Goal: Check status: Check status

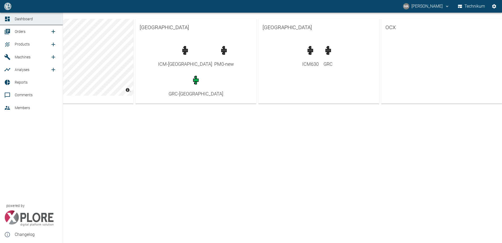
click at [23, 31] on span "Orders" at bounding box center [20, 31] width 11 height 4
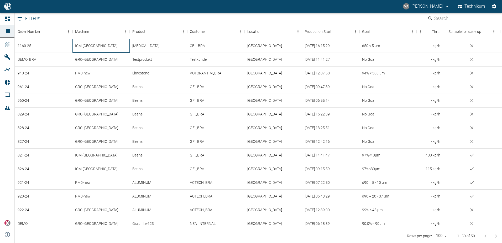
click at [96, 45] on div "ICM-[GEOGRAPHIC_DATA]" at bounding box center [101, 46] width 58 height 14
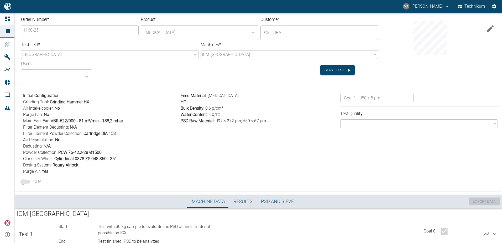
scroll to position [51, 0]
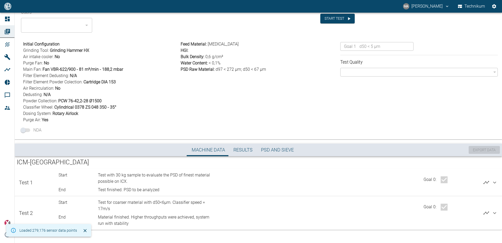
click at [495, 212] on icon at bounding box center [495, 213] width 6 height 6
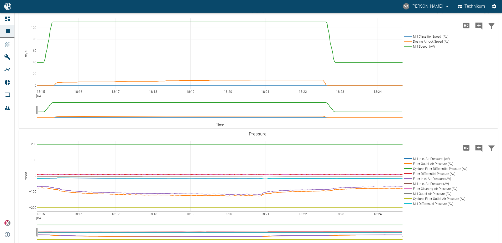
scroll to position [550, 0]
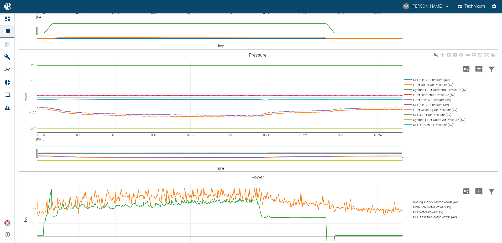
click at [435, 92] on rect at bounding box center [435, 89] width 64 height 5
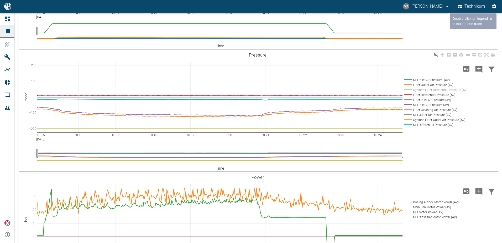
click at [435, 122] on rect at bounding box center [435, 119] width 64 height 5
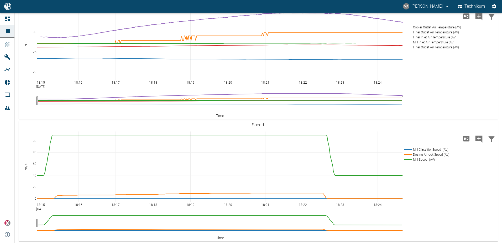
scroll to position [387, 0]
click at [424, 152] on rect at bounding box center [426, 149] width 46 height 5
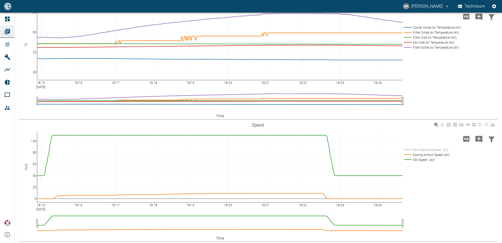
click at [424, 152] on rect at bounding box center [426, 149] width 46 height 5
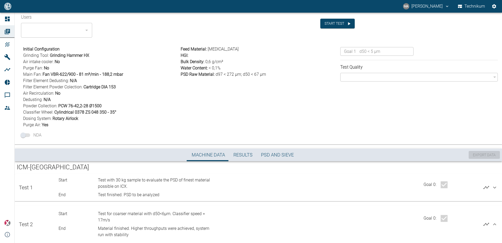
scroll to position [0, 0]
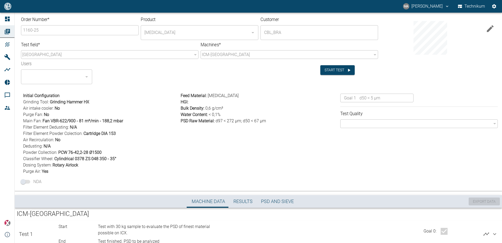
click at [333, 161] on div "Feed Material : [MEDICAL_DATA] HGI : Bulk Density : 0,6 g/cm³ Water Content : <…" at bounding box center [259, 132] width 160 height 84
click at [237, 141] on div "Feed Material : [MEDICAL_DATA] HGI : Bulk Density : 0,6 g/cm³ Water Content : <…" at bounding box center [259, 132] width 160 height 84
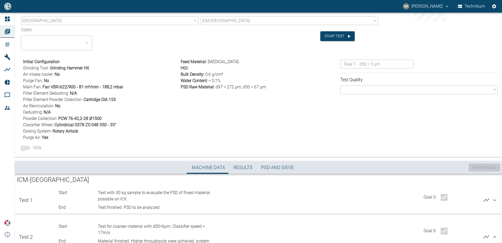
scroll to position [26, 0]
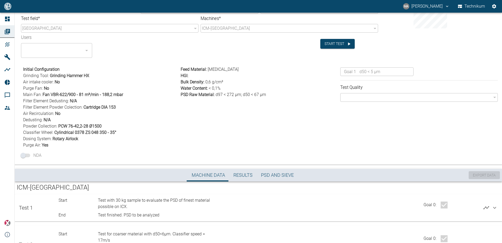
click at [214, 135] on div "Feed Material : [MEDICAL_DATA] HGI : Bulk Density : 0,6 g/cm³ Water Content : <…" at bounding box center [259, 106] width 160 height 84
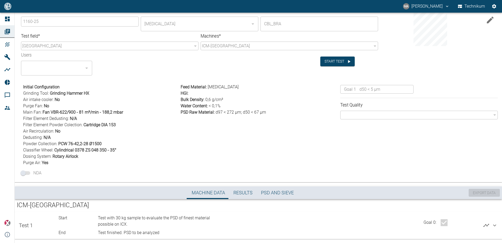
scroll to position [0, 0]
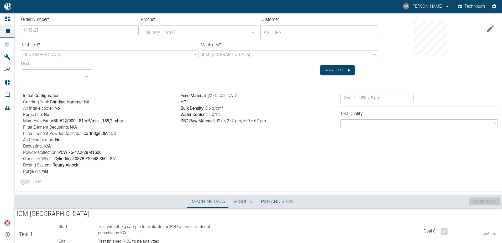
click at [214, 119] on span "PSD Raw Material :" at bounding box center [198, 120] width 34 height 5
drag, startPoint x: 214, startPoint y: 119, endPoint x: 243, endPoint y: 123, distance: 29.9
click at [243, 123] on span "d97 < 272 µm; d50 < 67 µm" at bounding box center [241, 120] width 50 height 5
click at [240, 160] on div "Feed Material : [MEDICAL_DATA] HGI : Bulk Density : 0,6 g/cm³ Water Content : <…" at bounding box center [259, 132] width 160 height 84
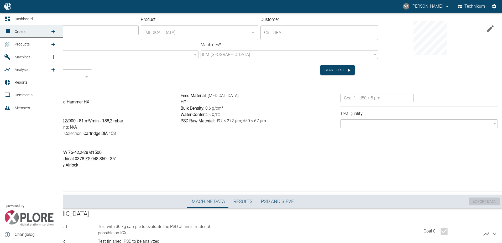
click at [9, 31] on icon at bounding box center [7, 31] width 5 height 5
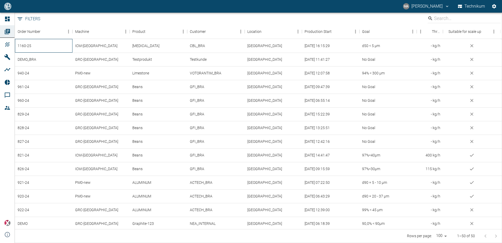
click at [30, 50] on div "1160-25" at bounding box center [44, 46] width 58 height 14
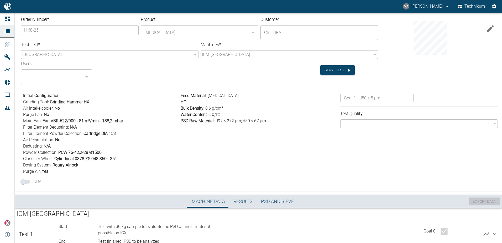
click at [202, 157] on div "Feed Material : [MEDICAL_DATA] HGI : Bulk Density : 0,6 g/cm³ Water Content : <…" at bounding box center [259, 132] width 160 height 84
drag, startPoint x: 49, startPoint y: 103, endPoint x: 91, endPoint y: 102, distance: 41.8
click at [91, 102] on span "Grinding Tool : Grinding Hammer HX" at bounding box center [100, 102] width 155 height 6
drag, startPoint x: 91, startPoint y: 102, endPoint x: 76, endPoint y: 110, distance: 17.3
click at [76, 110] on span "Air intake cooler : No" at bounding box center [100, 108] width 155 height 6
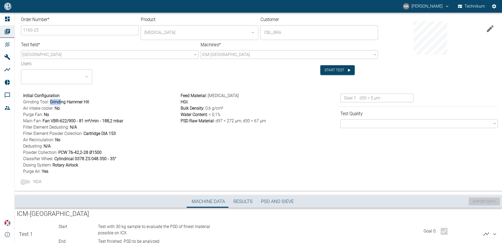
drag, startPoint x: 50, startPoint y: 103, endPoint x: 96, endPoint y: 99, distance: 46.4
click at [96, 99] on span "Grinding Tool : Grinding Hammer HX" at bounding box center [100, 102] width 155 height 6
drag, startPoint x: 96, startPoint y: 99, endPoint x: 62, endPoint y: 110, distance: 36.4
click at [62, 110] on span "Air intake cooler : No" at bounding box center [100, 108] width 155 height 6
drag, startPoint x: 55, startPoint y: 108, endPoint x: 59, endPoint y: 108, distance: 3.9
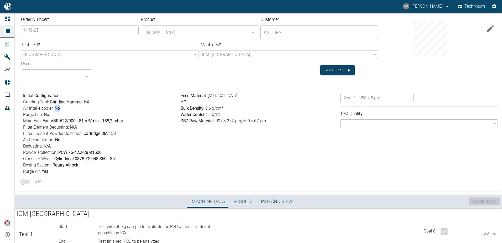
click at [59, 108] on span "No" at bounding box center [57, 108] width 5 height 5
drag, startPoint x: 59, startPoint y: 108, endPoint x: 53, endPoint y: 114, distance: 8.7
click at [53, 114] on span "Purge Fan : No" at bounding box center [100, 114] width 155 height 6
drag, startPoint x: 55, startPoint y: 108, endPoint x: 59, endPoint y: 108, distance: 4.2
click at [59, 108] on span "No" at bounding box center [57, 108] width 5 height 5
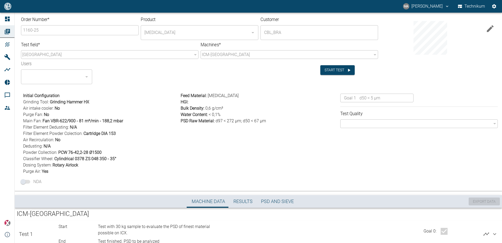
drag, startPoint x: 59, startPoint y: 108, endPoint x: 54, endPoint y: 112, distance: 6.9
click at [54, 112] on span "Purge Fan : No" at bounding box center [100, 114] width 155 height 6
drag, startPoint x: 42, startPoint y: 116, endPoint x: 52, endPoint y: 115, distance: 9.5
click at [52, 115] on span "Purge Fan : No" at bounding box center [100, 114] width 155 height 6
click at [50, 113] on span "Purge Fan : No" at bounding box center [100, 114] width 155 height 6
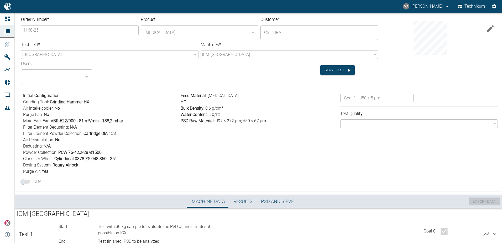
click at [47, 124] on span "Filter Element Dedusting : N/A" at bounding box center [100, 127] width 155 height 6
click at [71, 164] on span "Rotary Airlock" at bounding box center [66, 164] width 26 height 5
click at [85, 167] on span "Dosing System : Rotary Airlock" at bounding box center [100, 165] width 155 height 6
drag, startPoint x: 57, startPoint y: 152, endPoint x: 102, endPoint y: 151, distance: 45.2
click at [102, 151] on span "Powder Collection : PCW 76-42,2-28 Ø1500" at bounding box center [100, 152] width 155 height 6
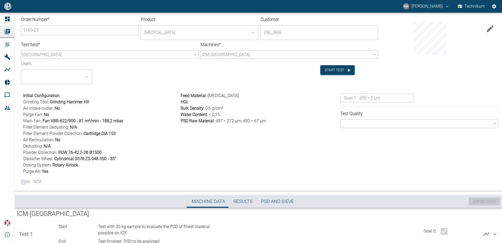
drag, startPoint x: 102, startPoint y: 151, endPoint x: 56, endPoint y: 157, distance: 46.3
click at [56, 157] on span "Cylindrical 0378 ZS 048 350 - 35°" at bounding box center [85, 158] width 62 height 5
drag, startPoint x: 53, startPoint y: 167, endPoint x: 56, endPoint y: 165, distance: 2.8
click at [56, 165] on span "Rotary Airlock" at bounding box center [66, 164] width 26 height 5
drag, startPoint x: 56, startPoint y: 165, endPoint x: 116, endPoint y: 160, distance: 60.6
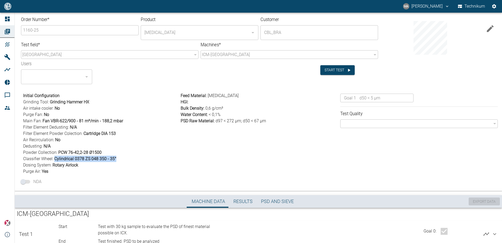
click at [116, 160] on span "Classifier Wheel : Cylindrical 0378 ZS 048 350 - 35°" at bounding box center [100, 158] width 155 height 6
drag, startPoint x: 116, startPoint y: 160, endPoint x: 103, endPoint y: 168, distance: 15.0
click at [103, 168] on div "Grinding Tool : Grinding Hammer HX Air intake cooler : No Purge Fan : No Main F…" at bounding box center [100, 137] width 155 height 76
click at [220, 171] on div "Feed Material : [MEDICAL_DATA] HGI : Bulk Density : 0,6 g/cm³ Water Content : <…" at bounding box center [259, 132] width 160 height 84
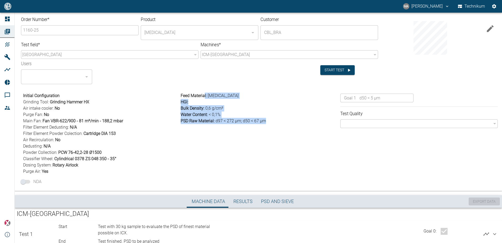
drag, startPoint x: 204, startPoint y: 95, endPoint x: 266, endPoint y: 123, distance: 68.2
click at [266, 123] on div "Feed Material : [MEDICAL_DATA] HGI : Bulk Density : 0,6 g/cm³ Water Content : <…" at bounding box center [260, 108] width 158 height 32
drag, startPoint x: 266, startPoint y: 123, endPoint x: 234, endPoint y: 139, distance: 35.9
click at [239, 139] on div "Feed Material : [MEDICAL_DATA] HGI : Bulk Density : 0,6 g/cm³ Water Content : <…" at bounding box center [259, 132] width 160 height 84
drag, startPoint x: 201, startPoint y: 92, endPoint x: 226, endPoint y: 134, distance: 48.5
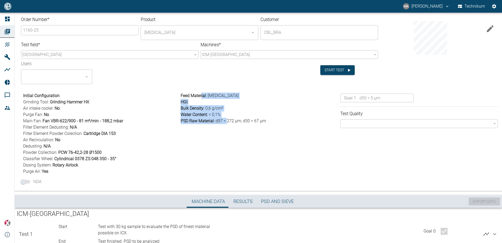
click at [226, 134] on div "Feed Material : [MEDICAL_DATA] HGI : Bulk Density : 0,6 g/cm³ Water Content : <…" at bounding box center [259, 132] width 160 height 84
drag, startPoint x: 226, startPoint y: 134, endPoint x: 167, endPoint y: 136, distance: 59.1
click at [167, 137] on span "Air Recirculation : No" at bounding box center [100, 140] width 155 height 6
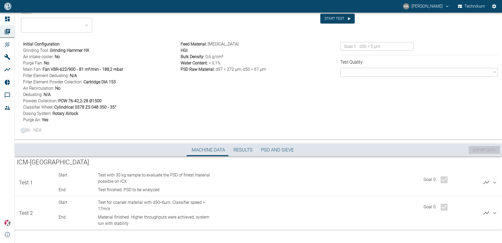
click at [493, 212] on icon at bounding box center [494, 213] width 3 height 2
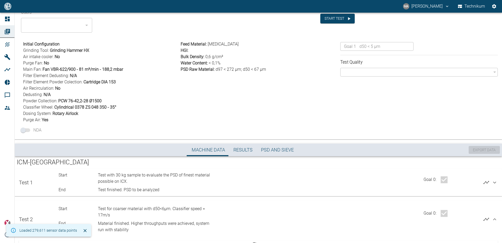
scroll to position [78, 0]
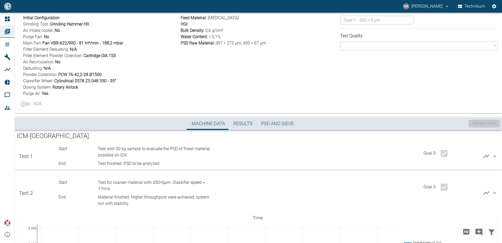
drag, startPoint x: 97, startPoint y: 190, endPoint x: 108, endPoint y: 189, distance: 11.4
click at [108, 189] on div "Start Test for coarser material with d50<6µm. Classifier speed = 17m/s End Mate…" at bounding box center [134, 191] width 160 height 32
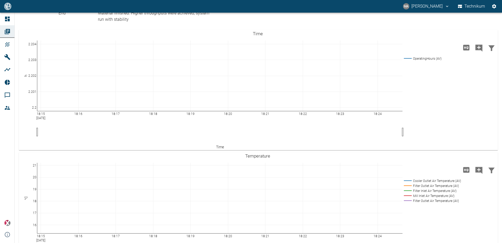
scroll to position [130, 0]
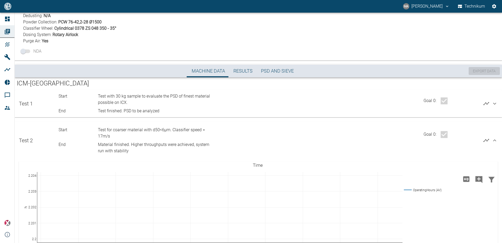
click at [493, 139] on icon at bounding box center [495, 140] width 6 height 6
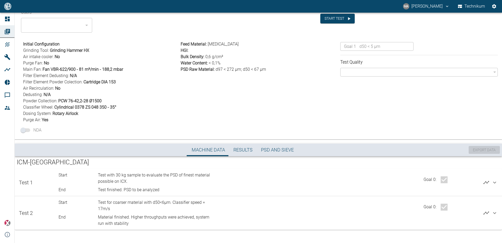
scroll to position [51, 0]
click at [494, 212] on icon at bounding box center [494, 213] width 3 height 2
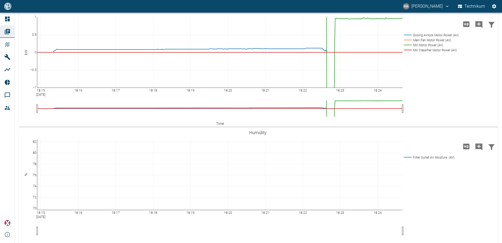
scroll to position [734, 0]
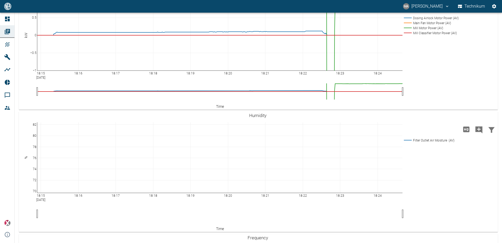
click at [422, 25] on rect at bounding box center [430, 22] width 55 height 5
click at [423, 25] on rect at bounding box center [430, 22] width 55 height 5
click at [424, 35] on rect at bounding box center [430, 32] width 55 height 5
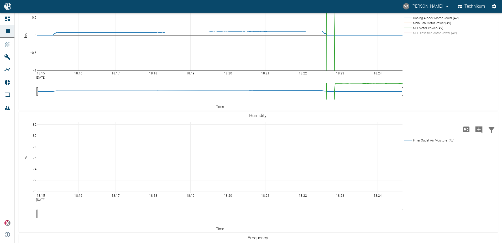
click at [424, 35] on rect at bounding box center [430, 32] width 55 height 5
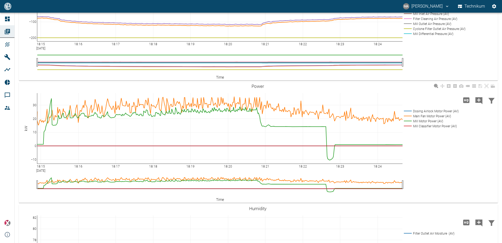
scroll to position [629, 0]
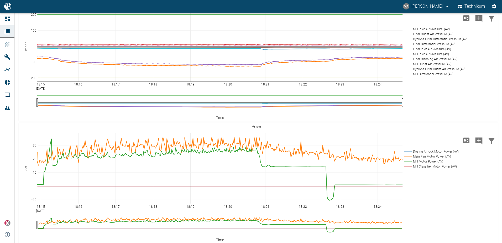
click at [445, 41] on rect at bounding box center [435, 38] width 64 height 5
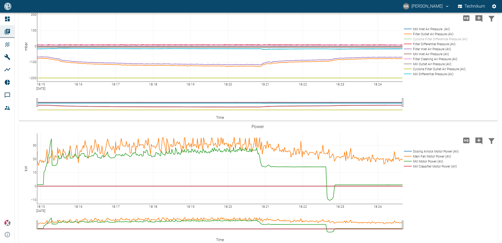
click at [431, 71] on rect at bounding box center [435, 68] width 64 height 5
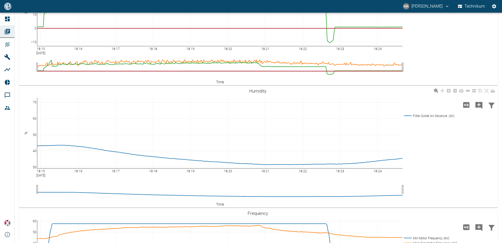
scroll to position [761, 0]
